Goal: Task Accomplishment & Management: Complete application form

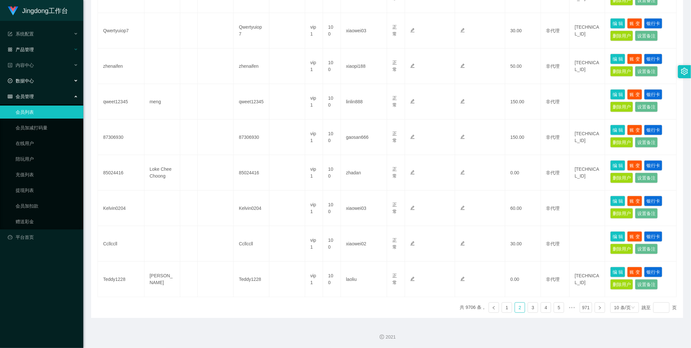
scroll to position [173, 0]
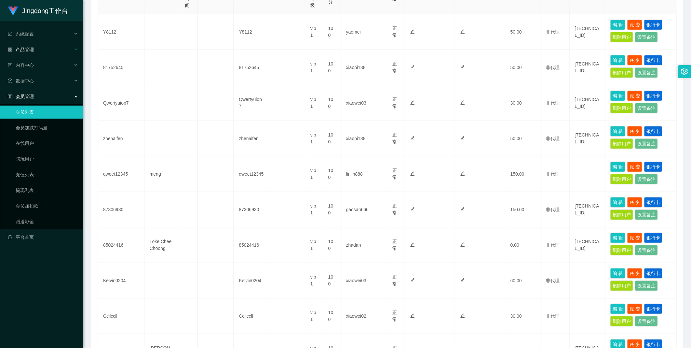
click at [43, 43] on div "产品管理" at bounding box center [41, 49] width 83 height 13
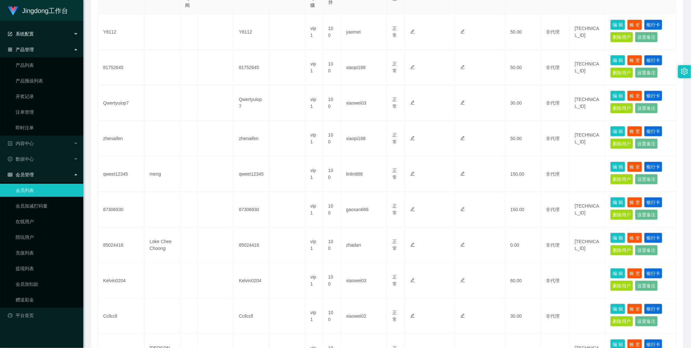
click at [42, 38] on div "系统配置" at bounding box center [41, 33] width 83 height 13
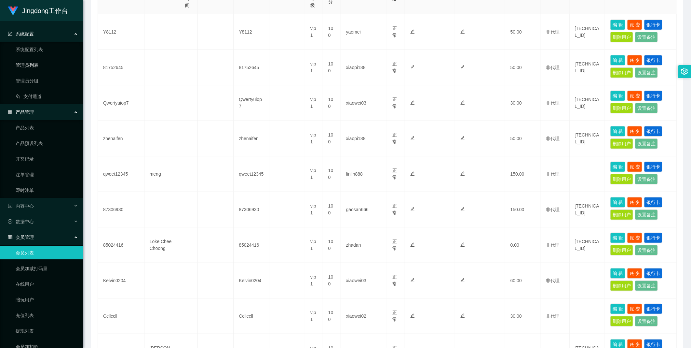
click at [39, 59] on link "管理员列表" at bounding box center [47, 65] width 62 height 13
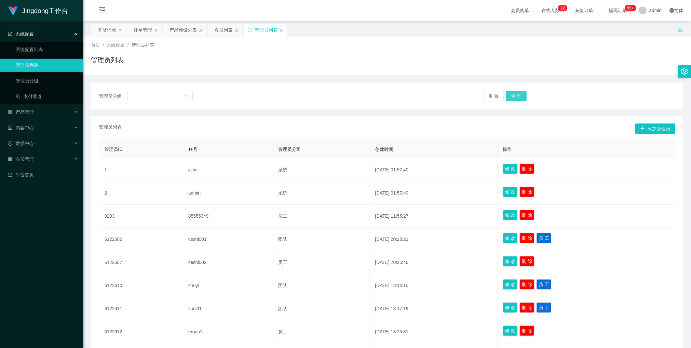
click at [513, 98] on button "查 询" at bounding box center [516, 96] width 21 height 10
click at [650, 130] on button "添加管理员" at bounding box center [655, 128] width 40 height 10
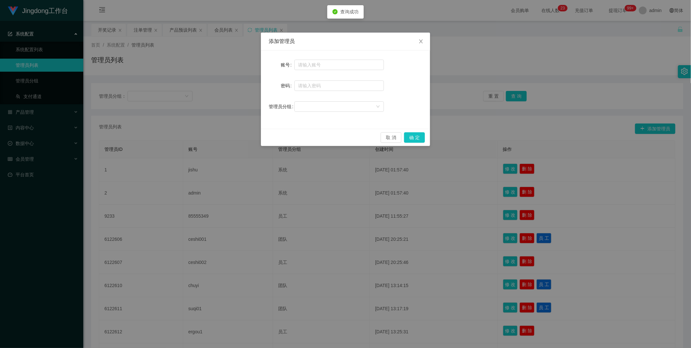
click at [318, 57] on div "账号 密码 管理员分组" at bounding box center [345, 89] width 169 height 78
click at [321, 67] on input "text" at bounding box center [340, 65] width 90 height 10
type input "dali"
type input "ccc111"
click at [326, 102] on div at bounding box center [336, 107] width 77 height 10
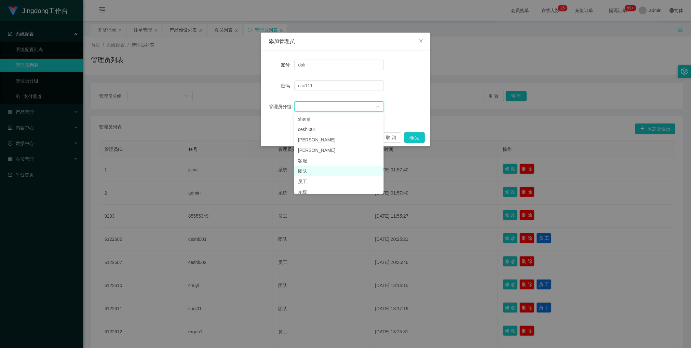
click at [315, 173] on li "团队" at bounding box center [339, 171] width 90 height 10
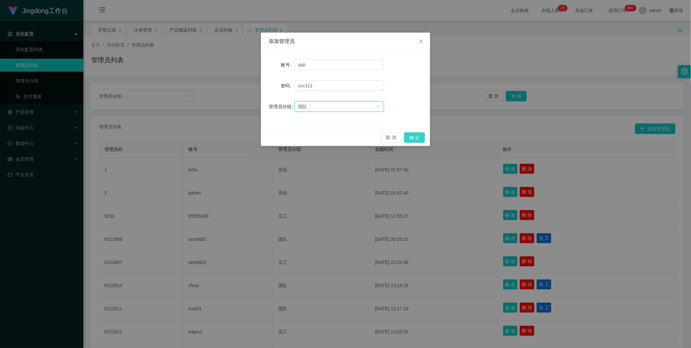
click at [413, 136] on button "确 定" at bounding box center [414, 137] width 21 height 10
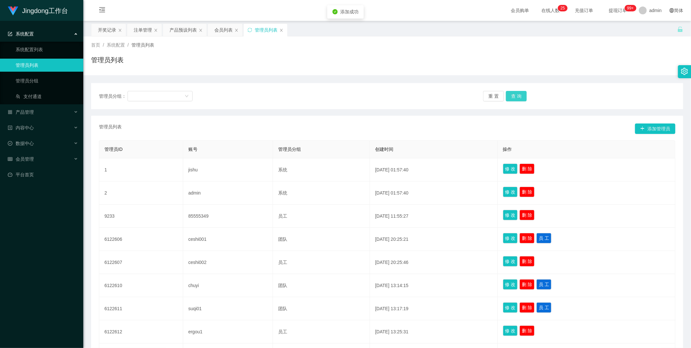
click at [513, 99] on button "查 询" at bounding box center [516, 96] width 21 height 10
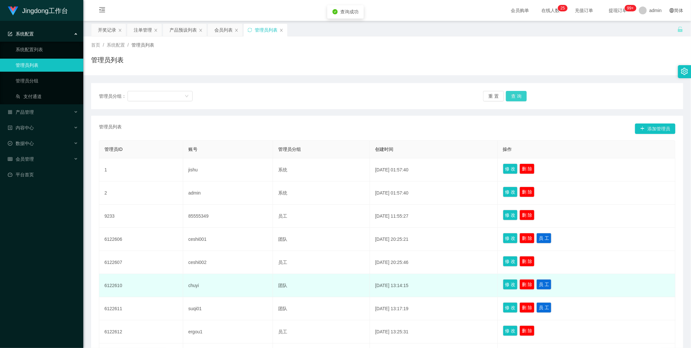
scroll to position [100, 0]
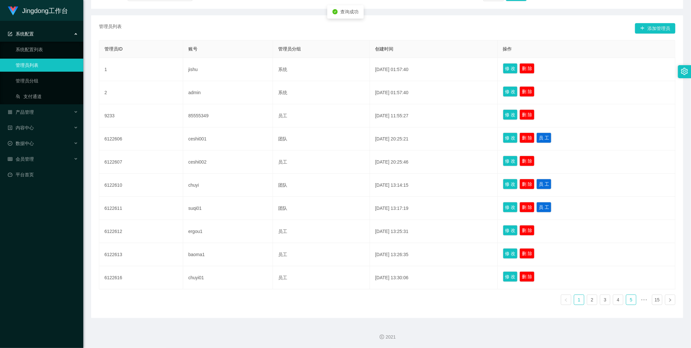
drag, startPoint x: 629, startPoint y: 298, endPoint x: 582, endPoint y: 292, distance: 46.9
click at [629, 298] on link "5" at bounding box center [632, 300] width 10 height 10
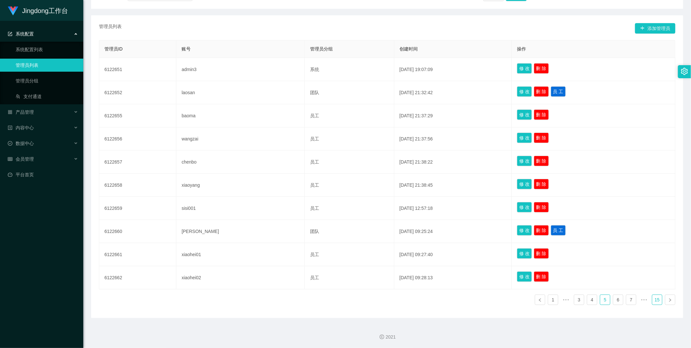
click at [656, 301] on link "15" at bounding box center [658, 300] width 10 height 10
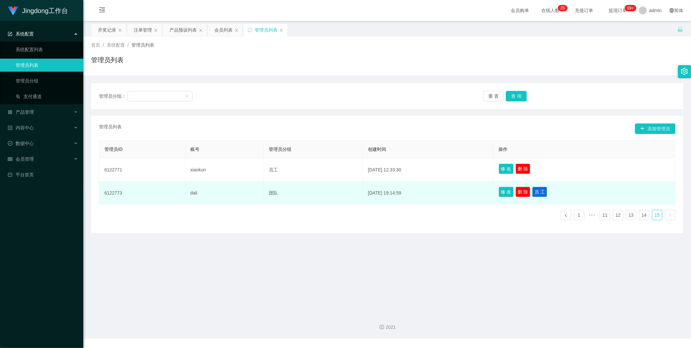
click at [191, 190] on td "dali" at bounding box center [224, 192] width 78 height 23
copy td "dali"
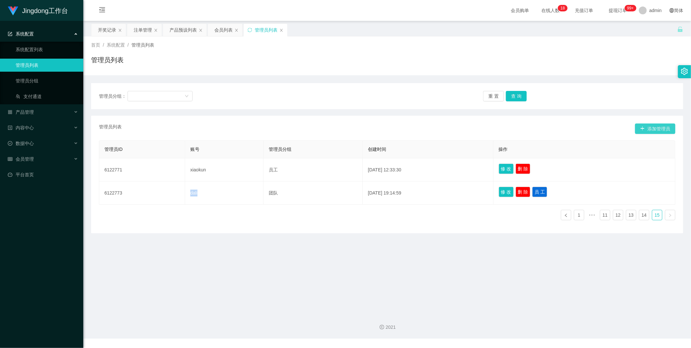
click at [661, 130] on button "添加管理员" at bounding box center [655, 128] width 40 height 10
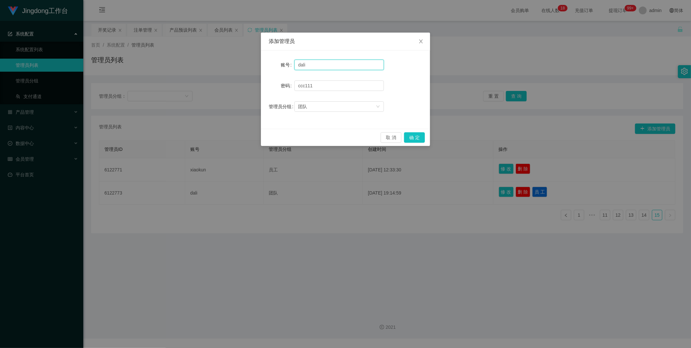
drag, startPoint x: 327, startPoint y: 63, endPoint x: 243, endPoint y: 71, distance: 84.0
click at [243, 71] on div "添加管理员 账号 dali 密码 [SECURITY_DATA] 管理员分组 团队 取 消 确 定" at bounding box center [345, 174] width 691 height 348
type input "malaiwei"
click at [414, 137] on button "确 定" at bounding box center [414, 137] width 21 height 10
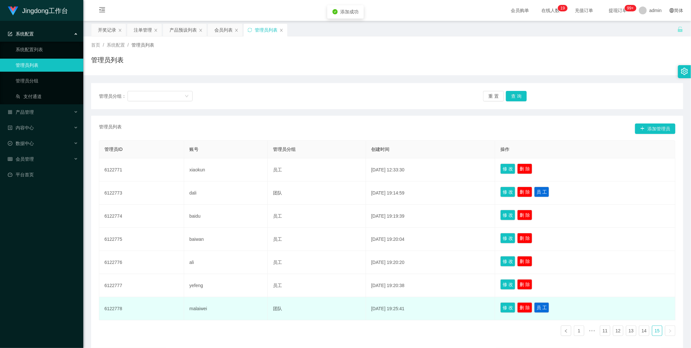
click at [195, 311] on td "malaiwei" at bounding box center [226, 308] width 84 height 23
copy td "malaiwei"
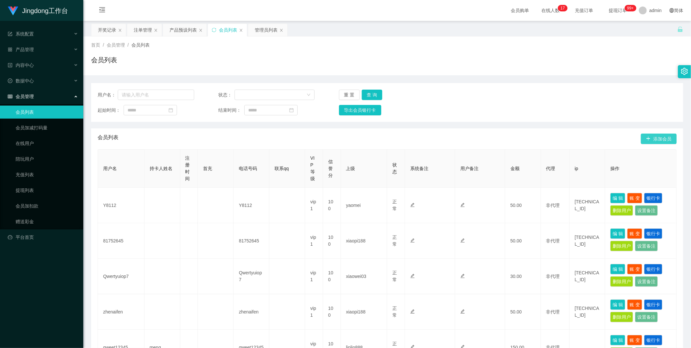
click at [648, 138] on button "添加会员" at bounding box center [659, 138] width 36 height 10
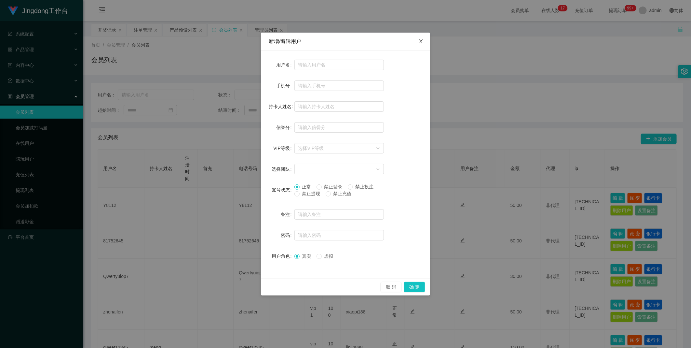
click at [422, 40] on icon "图标: close" at bounding box center [421, 41] width 5 height 5
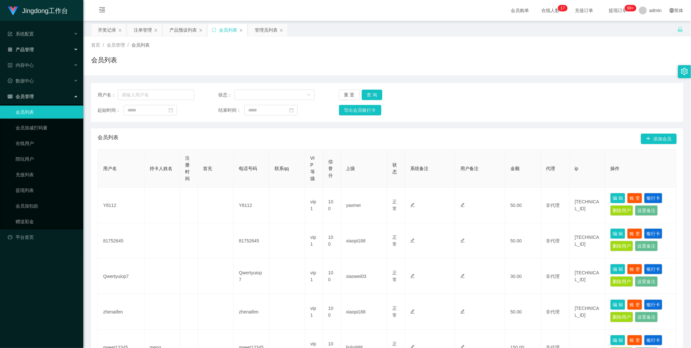
click at [33, 41] on ul "系统配置 系统配置列表 管理员列表 管理员分组 支付通道 产品管理 产品列表 产品预设列表 开奖记录 注单管理 即时注单 内容中心 数据中心 会员管理 会员列…" at bounding box center [41, 135] width 83 height 229
drag, startPoint x: 33, startPoint y: 41, endPoint x: 26, endPoint y: 32, distance: 11.8
click at [26, 32] on span "系统配置" at bounding box center [21, 33] width 26 height 5
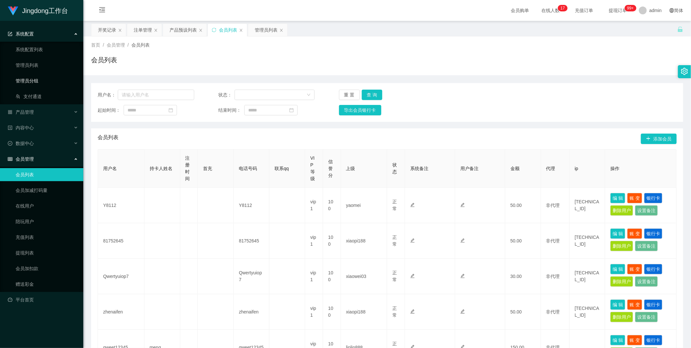
click at [49, 79] on link "管理员分组" at bounding box center [47, 80] width 62 height 13
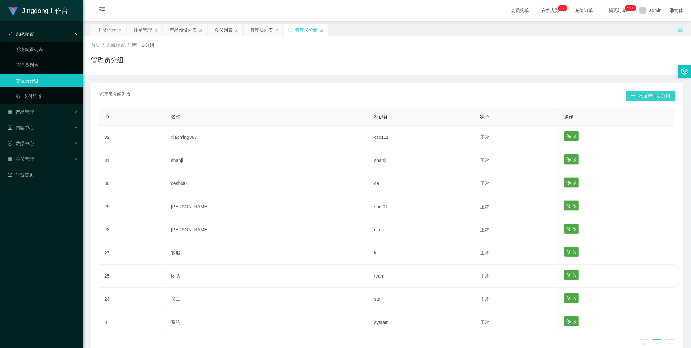
click at [641, 94] on button "添加管理员分组" at bounding box center [650, 96] width 49 height 10
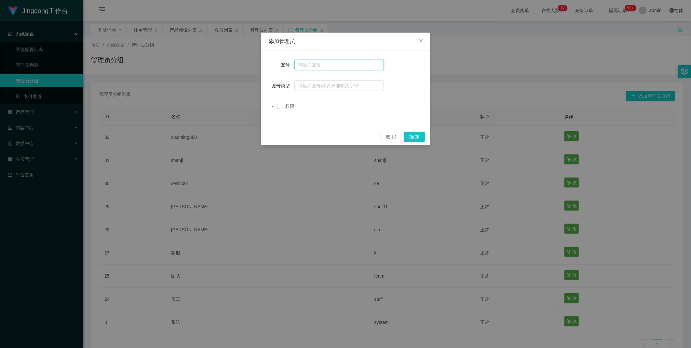
click at [367, 65] on input "text" at bounding box center [340, 65] width 90 height 10
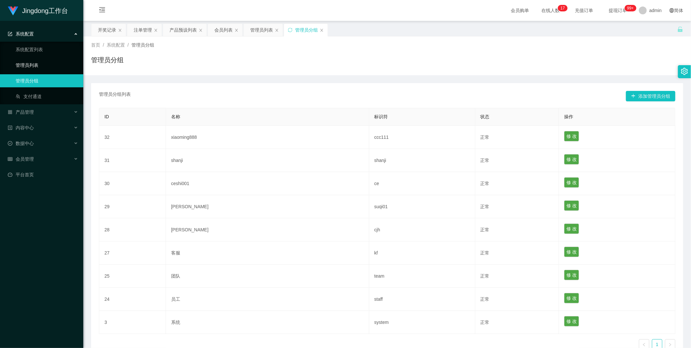
click at [67, 62] on link "管理员列表" at bounding box center [47, 65] width 62 height 13
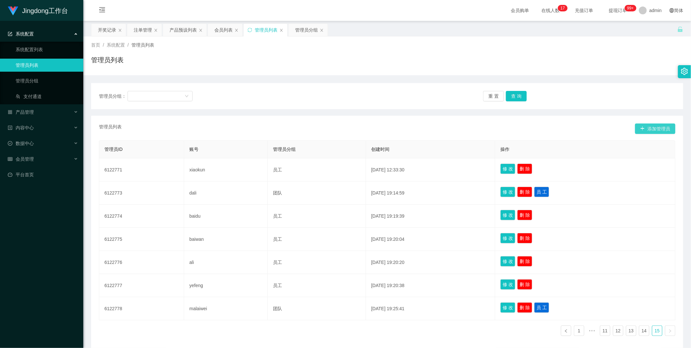
click at [635, 126] on button "添加管理员" at bounding box center [655, 128] width 40 height 10
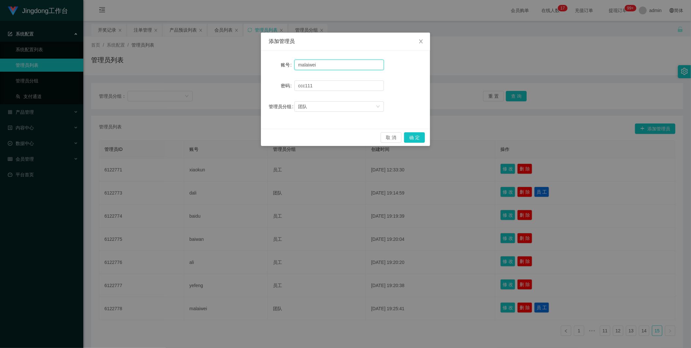
drag, startPoint x: 328, startPoint y: 65, endPoint x: 214, endPoint y: 66, distance: 113.6
click at [214, 66] on div "添加管理员 账号 malaiwei 密码 [SECURITY_DATA] 管理员分组 团队 取 消 确 定" at bounding box center [345, 174] width 691 height 348
click at [412, 138] on button "确 定" at bounding box center [414, 137] width 21 height 10
click at [328, 65] on input "xiaoming" at bounding box center [340, 65] width 90 height 10
type input "xiaoming8"
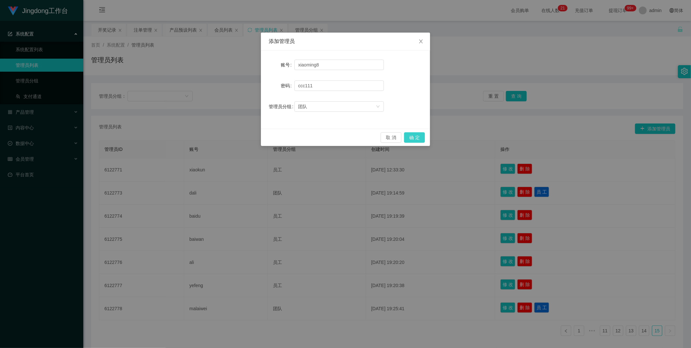
click at [412, 134] on button "确 定" at bounding box center [414, 137] width 21 height 10
